Goal: Transaction & Acquisition: Purchase product/service

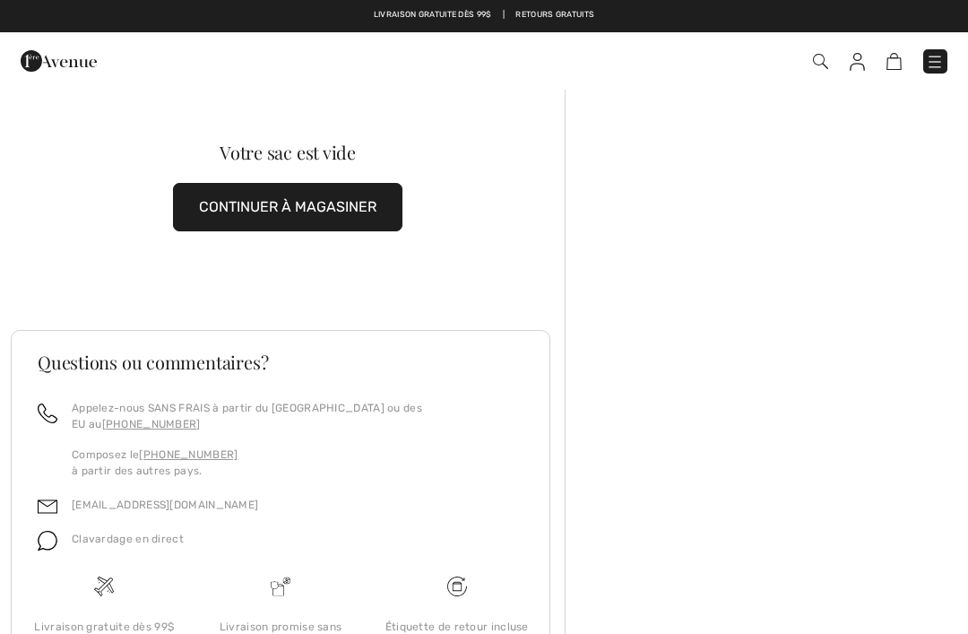
click at [933, 66] on img at bounding box center [935, 62] width 18 height 18
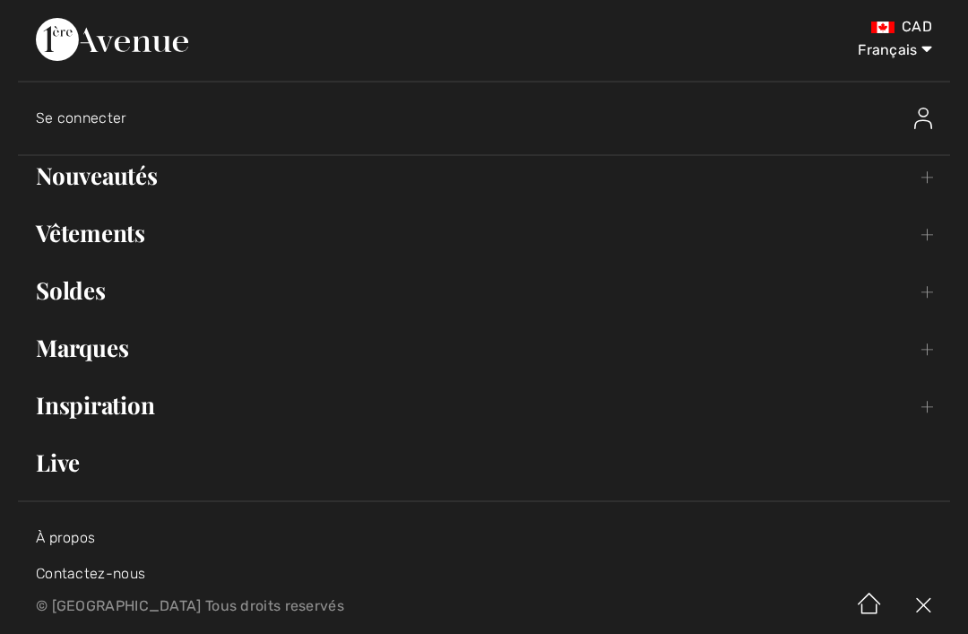
click at [939, 224] on link "Vêtements Toggle submenu" at bounding box center [484, 232] width 932 height 39
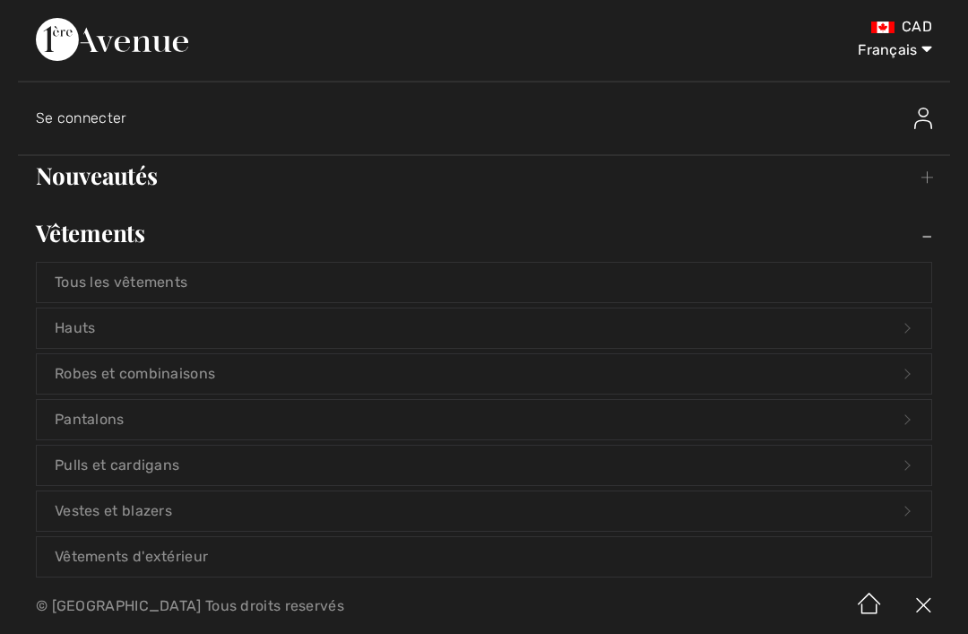
click at [965, 419] on div "CAD Français English Français Se connecter Nouveautés Toggle submenu Voir tout …" at bounding box center [484, 289] width 968 height 578
click at [909, 423] on link "Pantalons Open submenu" at bounding box center [484, 419] width 895 height 39
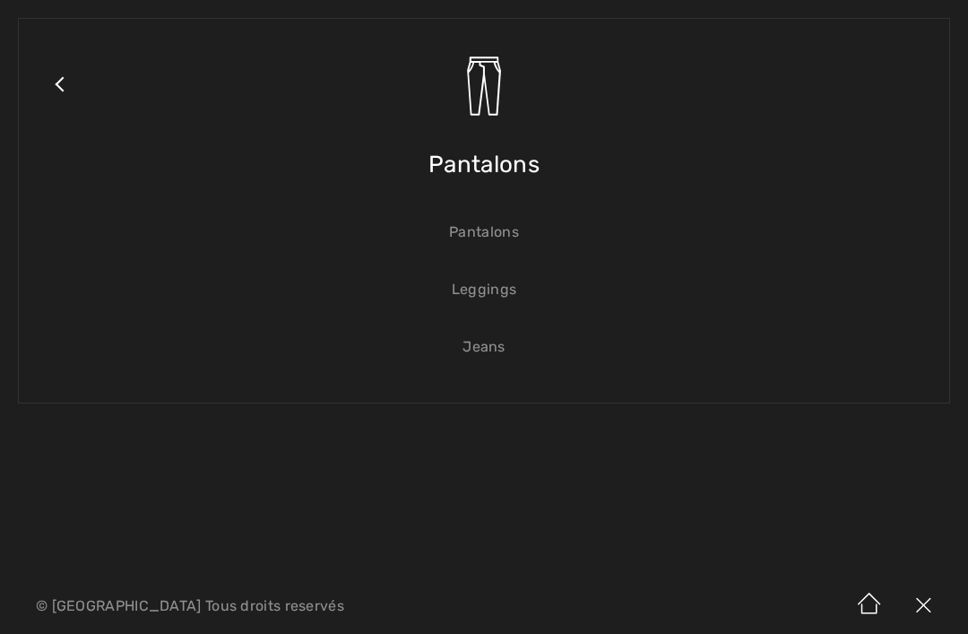
click at [490, 351] on link "Jeans" at bounding box center [484, 346] width 895 height 39
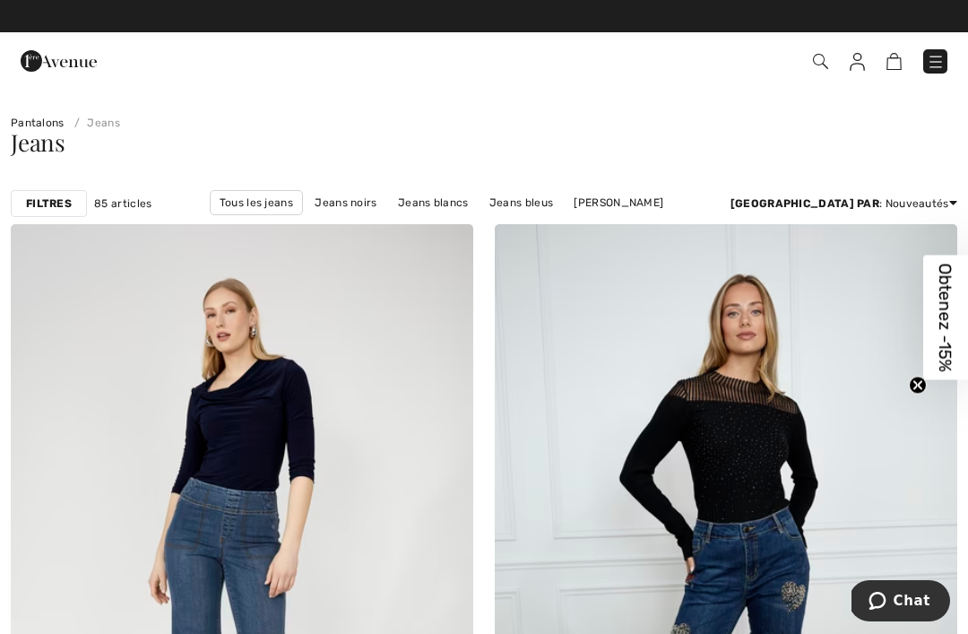
click at [359, 215] on link "Jeans Frank Lyman" at bounding box center [306, 226] width 108 height 23
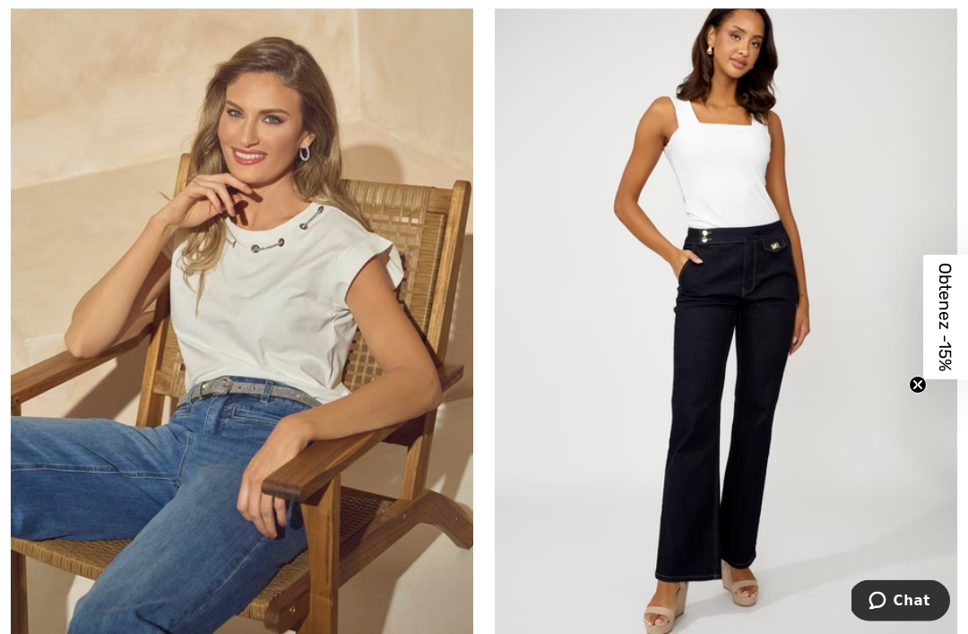
scroll to position [3314, 0]
click at [739, 293] on img at bounding box center [726, 315] width 463 height 694
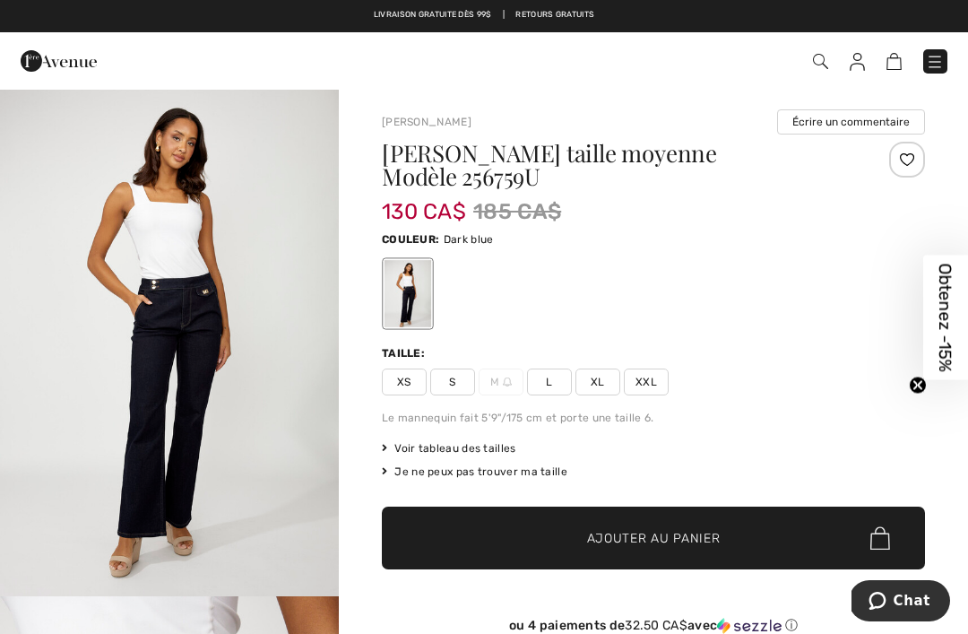
click at [466, 368] on span "S" at bounding box center [452, 381] width 45 height 27
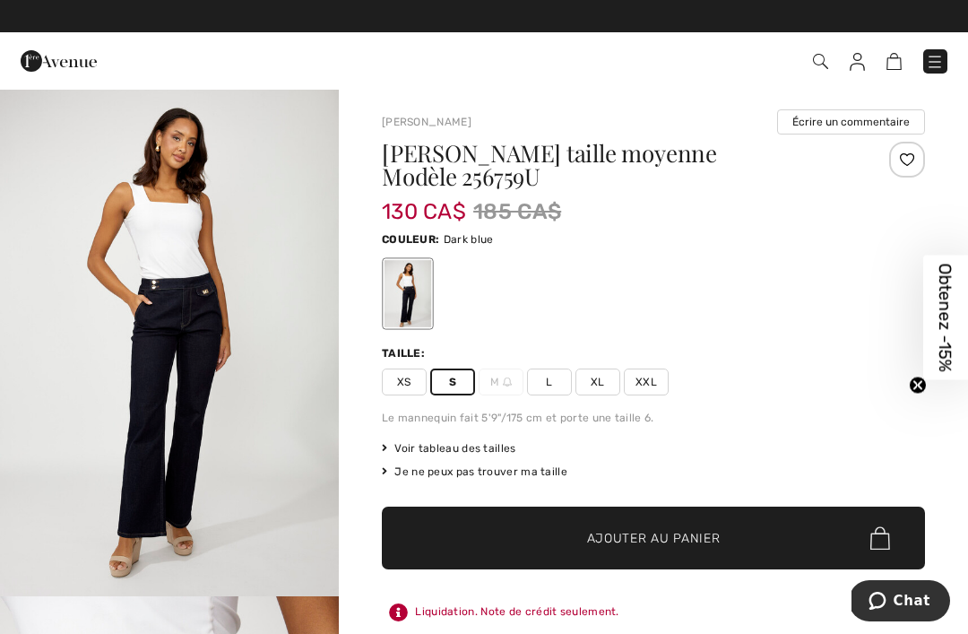
click at [688, 529] on span "Ajouter au panier" at bounding box center [654, 538] width 134 height 19
click at [182, 328] on img "1 / 4" at bounding box center [169, 342] width 339 height 508
